Goal: Contribute content

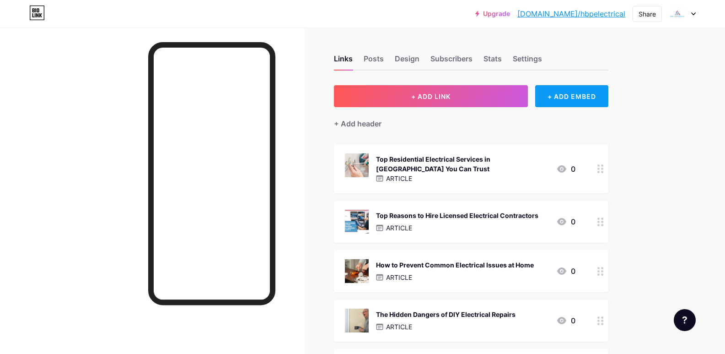
click at [562, 98] on div "+ ADD EMBED" at bounding box center [571, 96] width 73 height 22
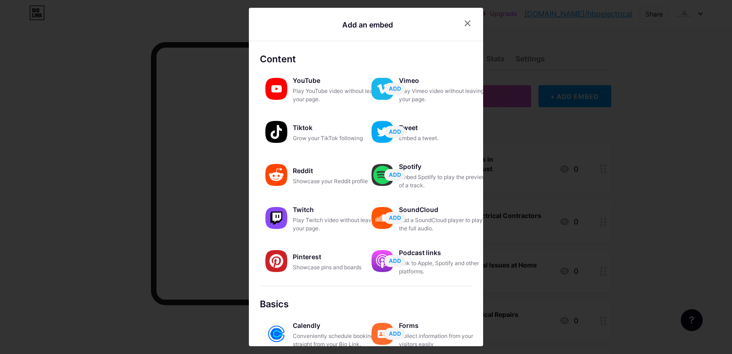
scroll to position [128, 0]
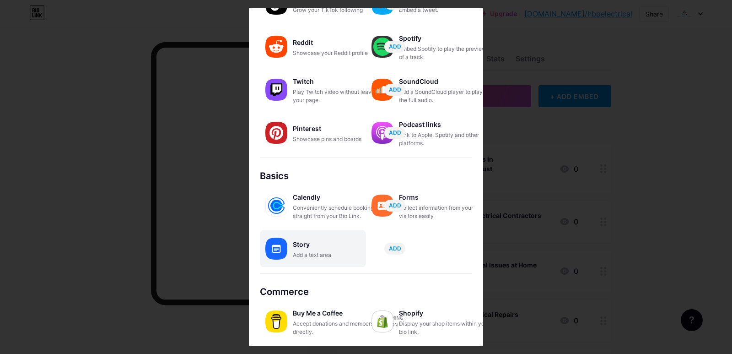
click at [334, 246] on div "Story" at bounding box center [338, 244] width 91 height 13
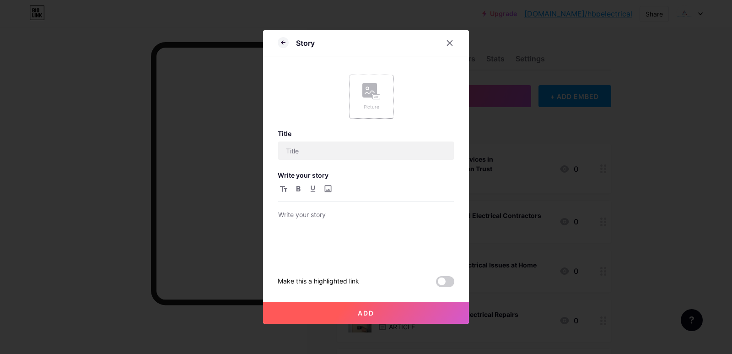
click at [358, 99] on div "Picture" at bounding box center [371, 97] width 44 height 44
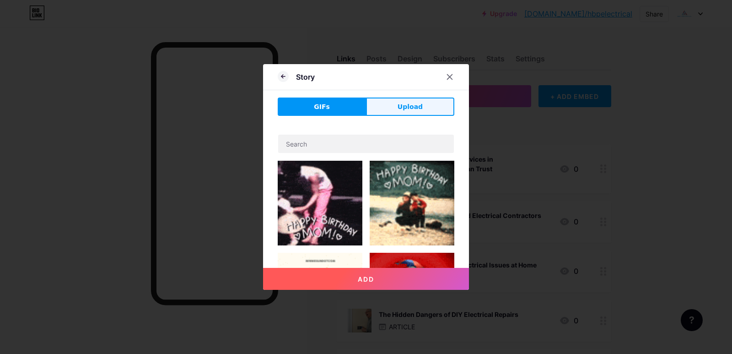
click at [417, 112] on button "Upload" at bounding box center [410, 106] width 88 height 18
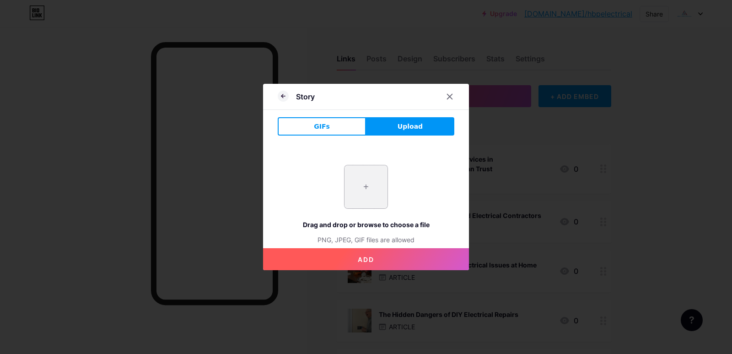
click at [373, 186] on input "file" at bounding box center [365, 186] width 43 height 43
type input "C:\fakepath\imgi_28_What-to-Know-About-Electrician-Before-Electrical-Repair-Ser…"
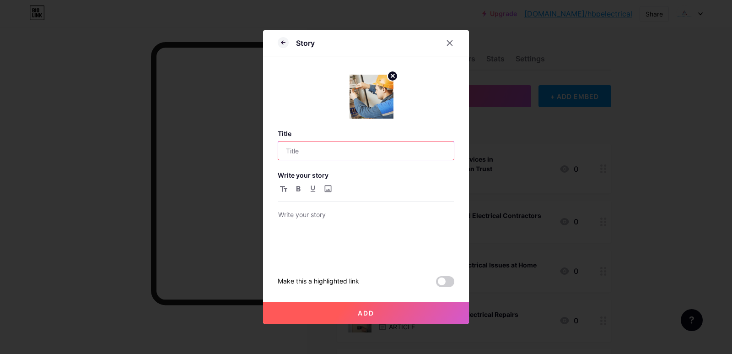
click at [303, 150] on input "text" at bounding box center [366, 150] width 176 height 18
paste input "Things to Know Before Hiring an Electrician"
type input "Things to Know Before Hiring an Electrician"
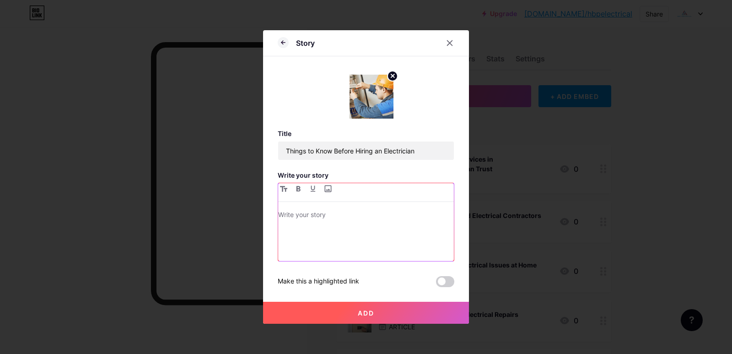
click at [317, 224] on div at bounding box center [366, 235] width 176 height 52
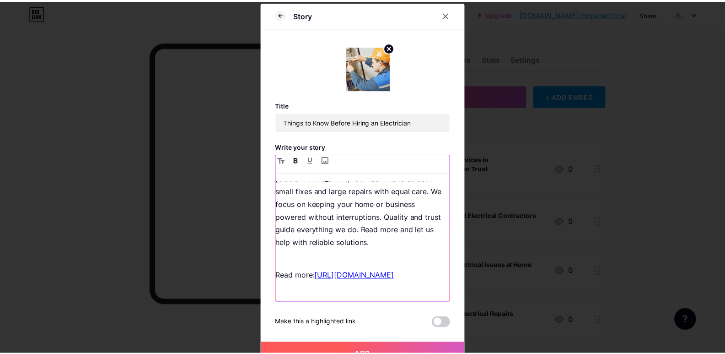
scroll to position [60, 0]
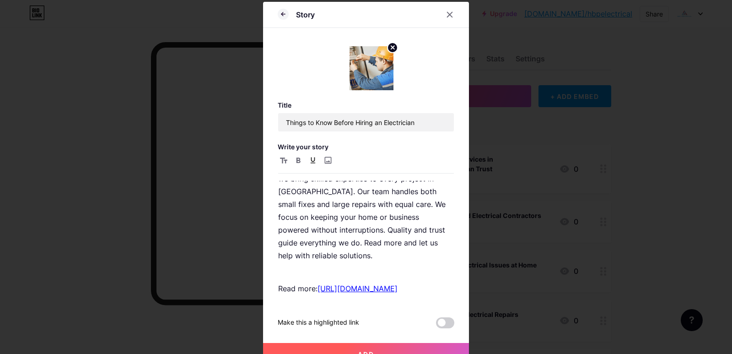
drag, startPoint x: 365, startPoint y: 343, endPoint x: 365, endPoint y: 349, distance: 6.5
click at [365, 343] on button "Add" at bounding box center [366, 354] width 206 height 22
